Goal: Find specific page/section: Find specific page/section

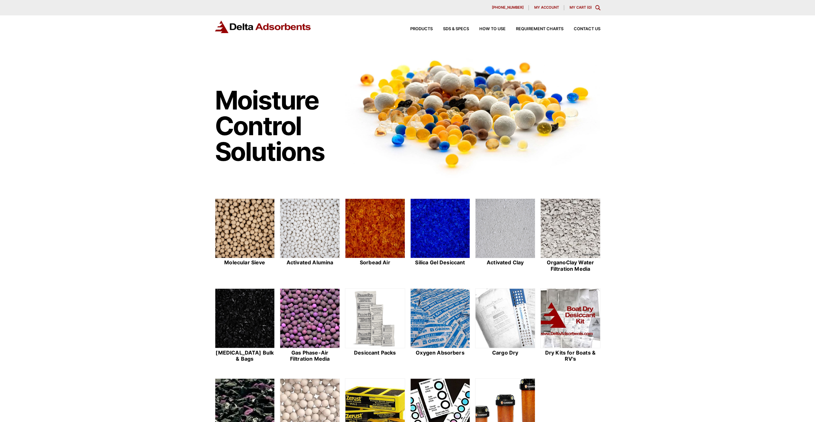
click at [598, 7] on icon "Toggle Modal Content" at bounding box center [597, 7] width 5 height 5
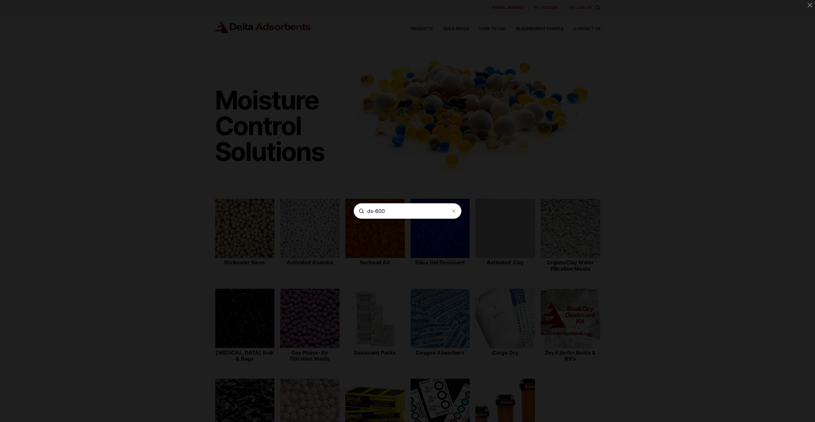
type input "ds-600"
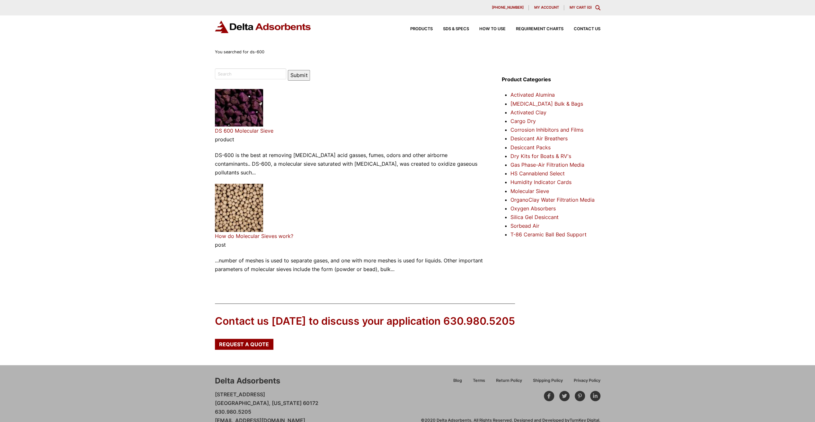
click at [225, 119] on img at bounding box center [239, 108] width 48 height 38
click at [225, 131] on link "DS 600 Molecular Sieve" at bounding box center [244, 131] width 58 height 6
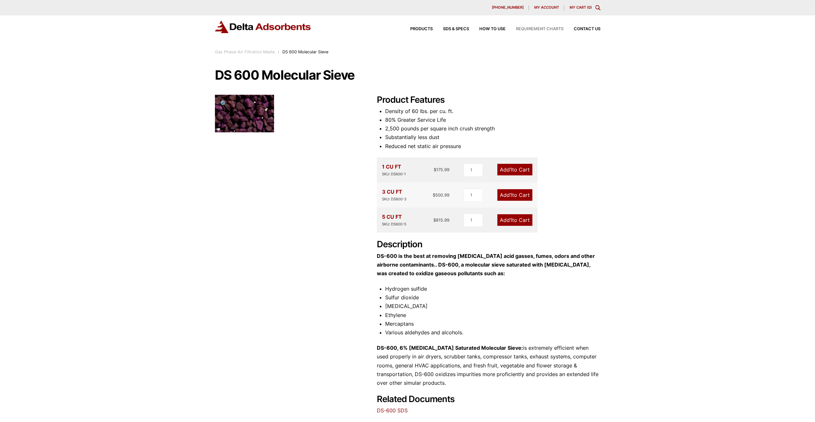
click at [524, 28] on span "Requirement Charts" at bounding box center [540, 29] width 48 height 4
